Goal: Ask a question

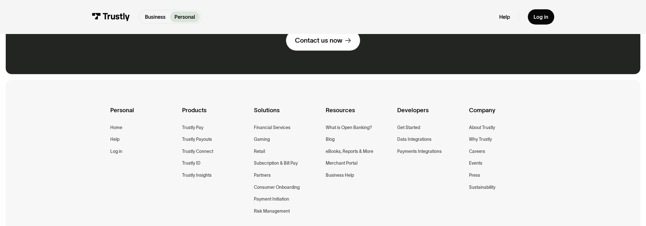
scroll to position [438, 0]
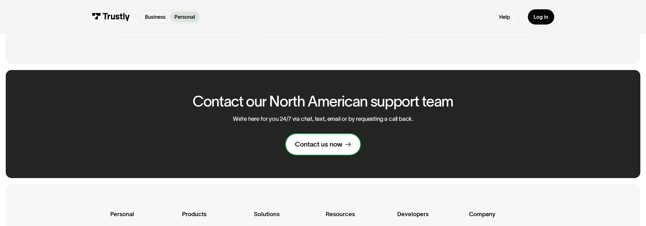
click at [325, 151] on link "Contact us now" at bounding box center [323, 144] width 74 height 20
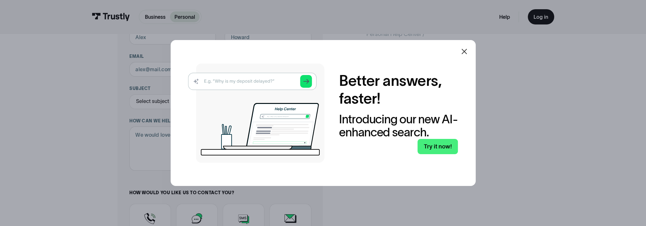
scroll to position [32, 0]
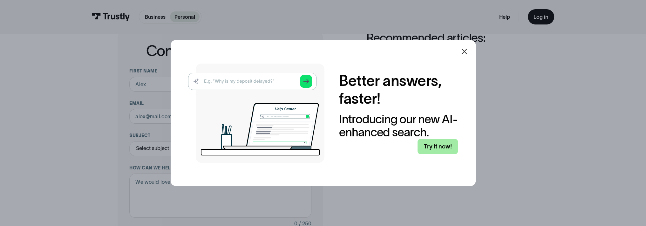
click at [438, 148] on link "Try it now!" at bounding box center [438, 146] width 40 height 15
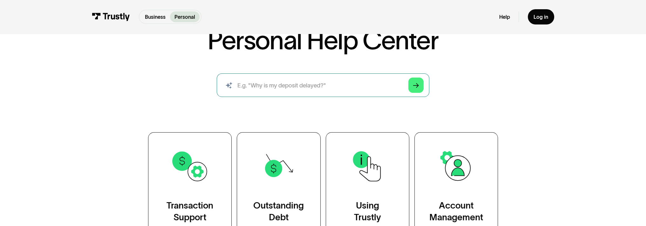
scroll to position [127, 0]
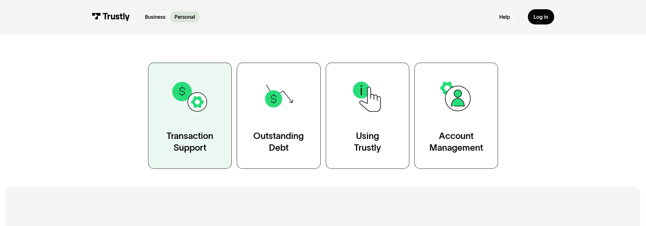
click at [182, 138] on div "Transaction Support" at bounding box center [190, 142] width 47 height 24
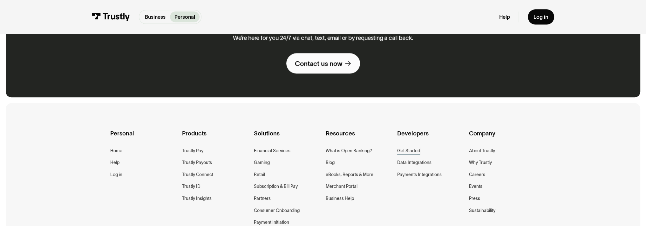
scroll to position [1017, 0]
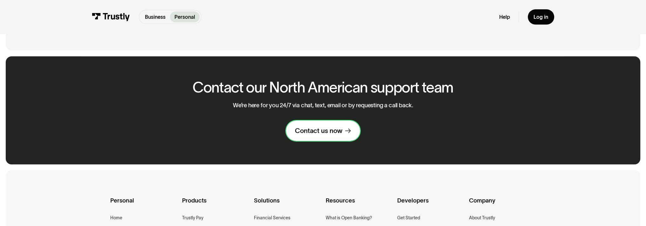
click at [325, 132] on div "Contact us now" at bounding box center [318, 130] width 47 height 9
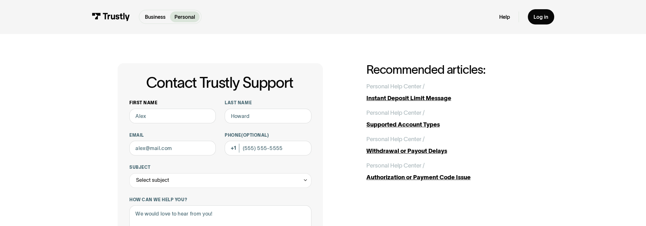
click at [129, 123] on div "Contact Trustly Support" at bounding box center [129, 123] width 0 height 0
type input "Joe"
type input "Shamoon"
type input "jshamoon11@yahoo.com"
type input "(623) 695-4927"
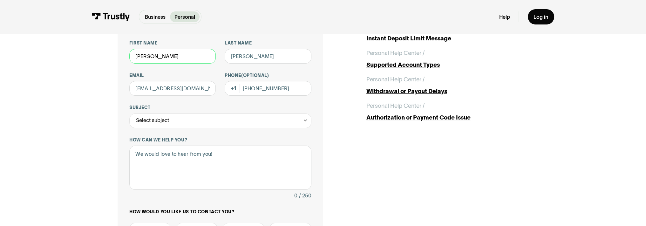
scroll to position [64, 0]
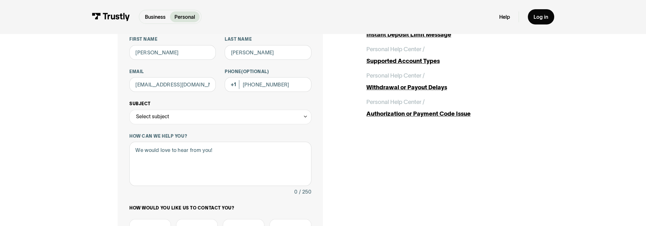
click at [217, 122] on div "Select subject" at bounding box center [220, 117] width 182 height 15
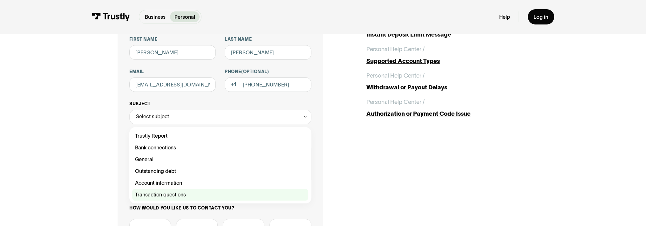
click at [175, 194] on div "Contact Trustly Support" at bounding box center [220, 195] width 176 height 12
type input "**********"
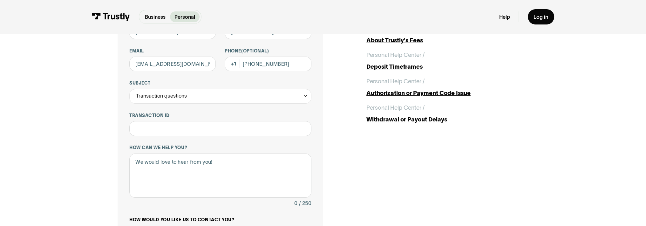
scroll to position [95, 0]
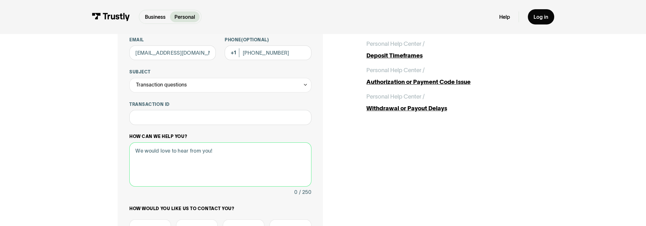
click at [194, 161] on textarea "How can we help you?" at bounding box center [220, 164] width 182 height 44
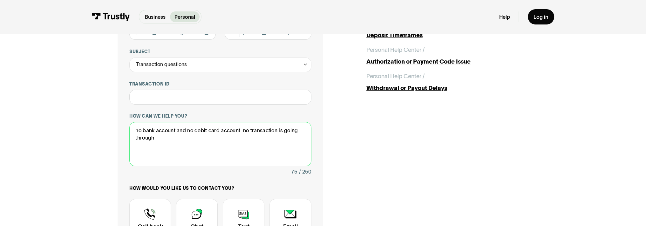
scroll to position [127, 0]
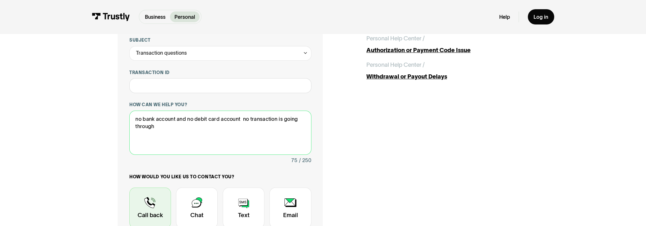
type textarea "no bank account and no debit card account no transaction is going through"
click at [157, 203] on div "Contact Trustly Support" at bounding box center [150, 207] width 42 height 41
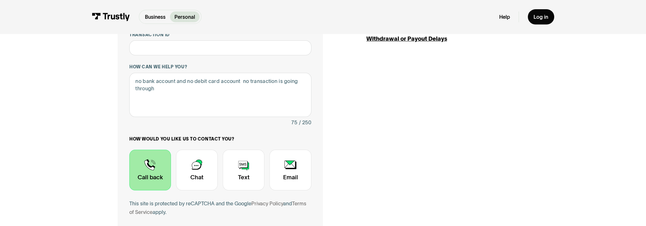
scroll to position [254, 0]
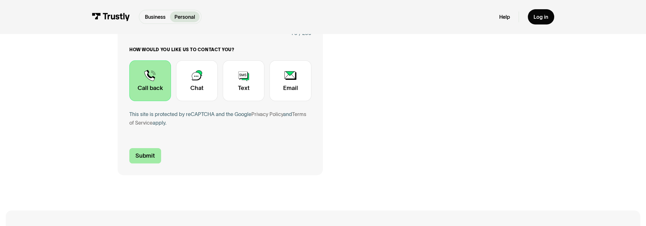
click at [149, 155] on input "Submit" at bounding box center [145, 155] width 32 height 15
type input "+16236954927"
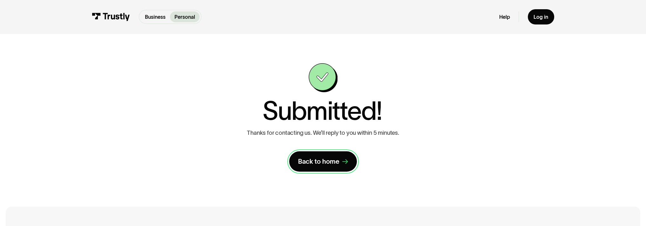
click at [345, 165] on icon at bounding box center [345, 162] width 6 height 6
